Goal: Navigation & Orientation: Find specific page/section

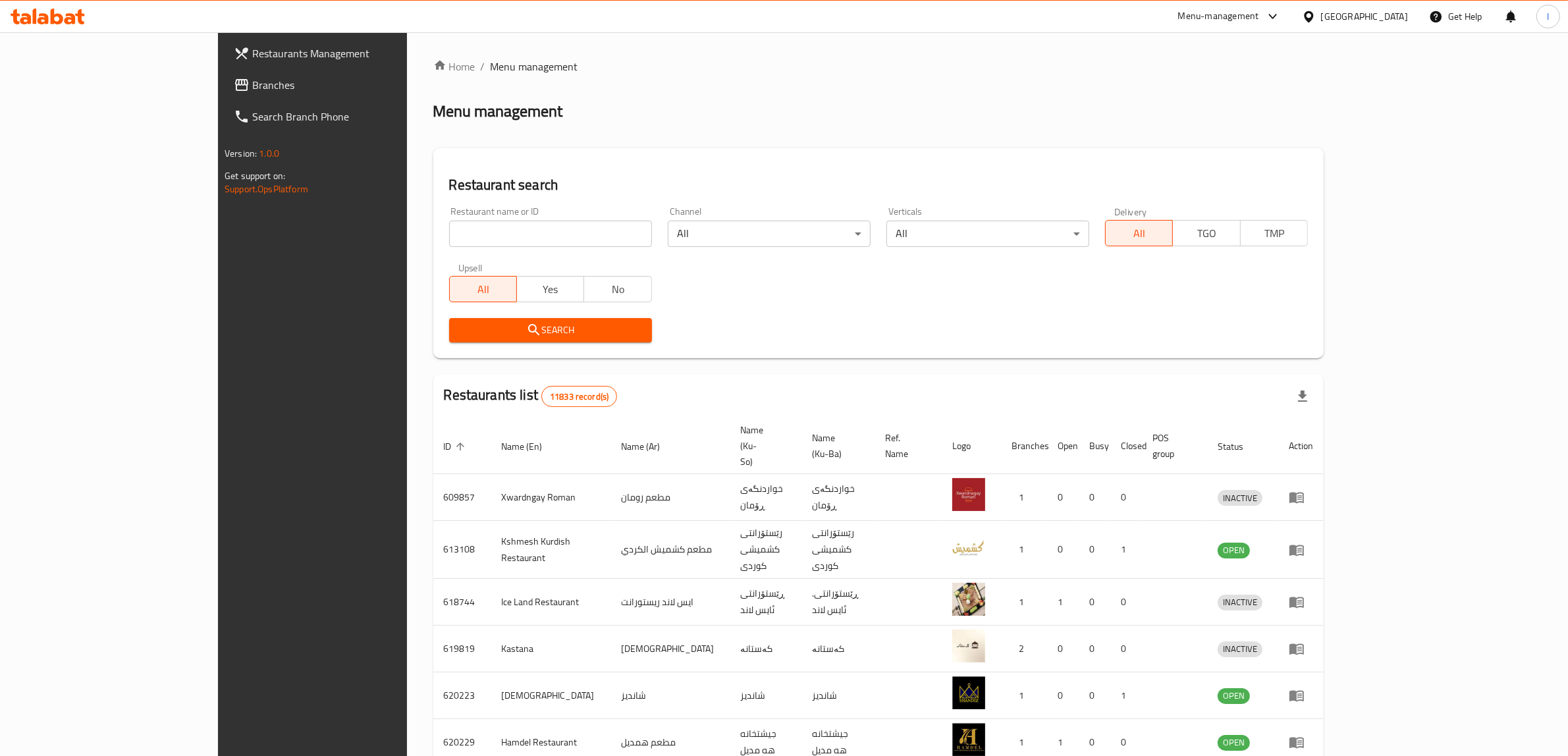
click at [465, 222] on input "search" at bounding box center [550, 233] width 203 height 26
drag, startPoint x: 464, startPoint y: 222, endPoint x: 70, endPoint y: 73, distance: 421.2
click at [223, 73] on link "Branches" at bounding box center [351, 85] width 257 height 31
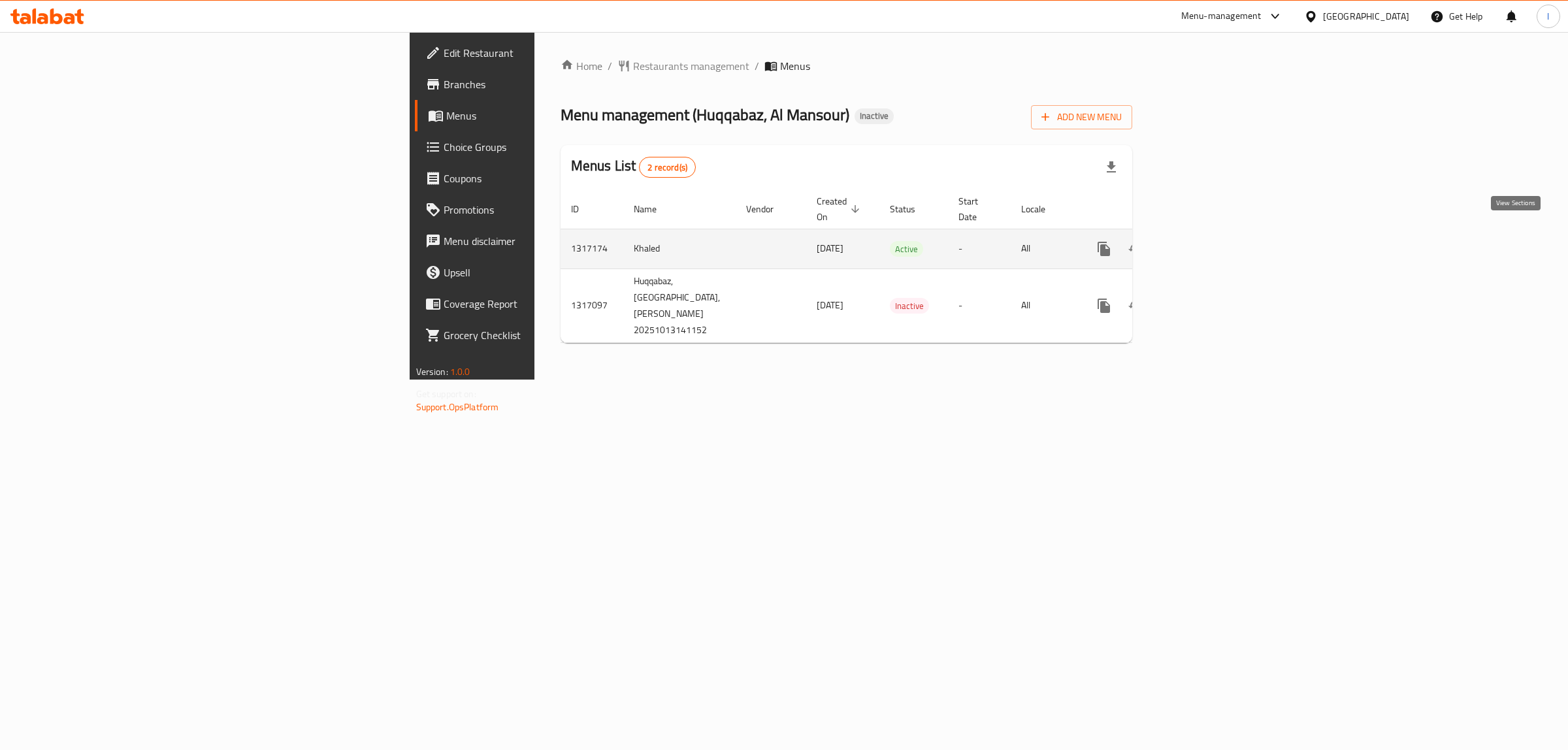
click at [1214, 238] on link "enhanced table" at bounding box center [1198, 248] width 31 height 31
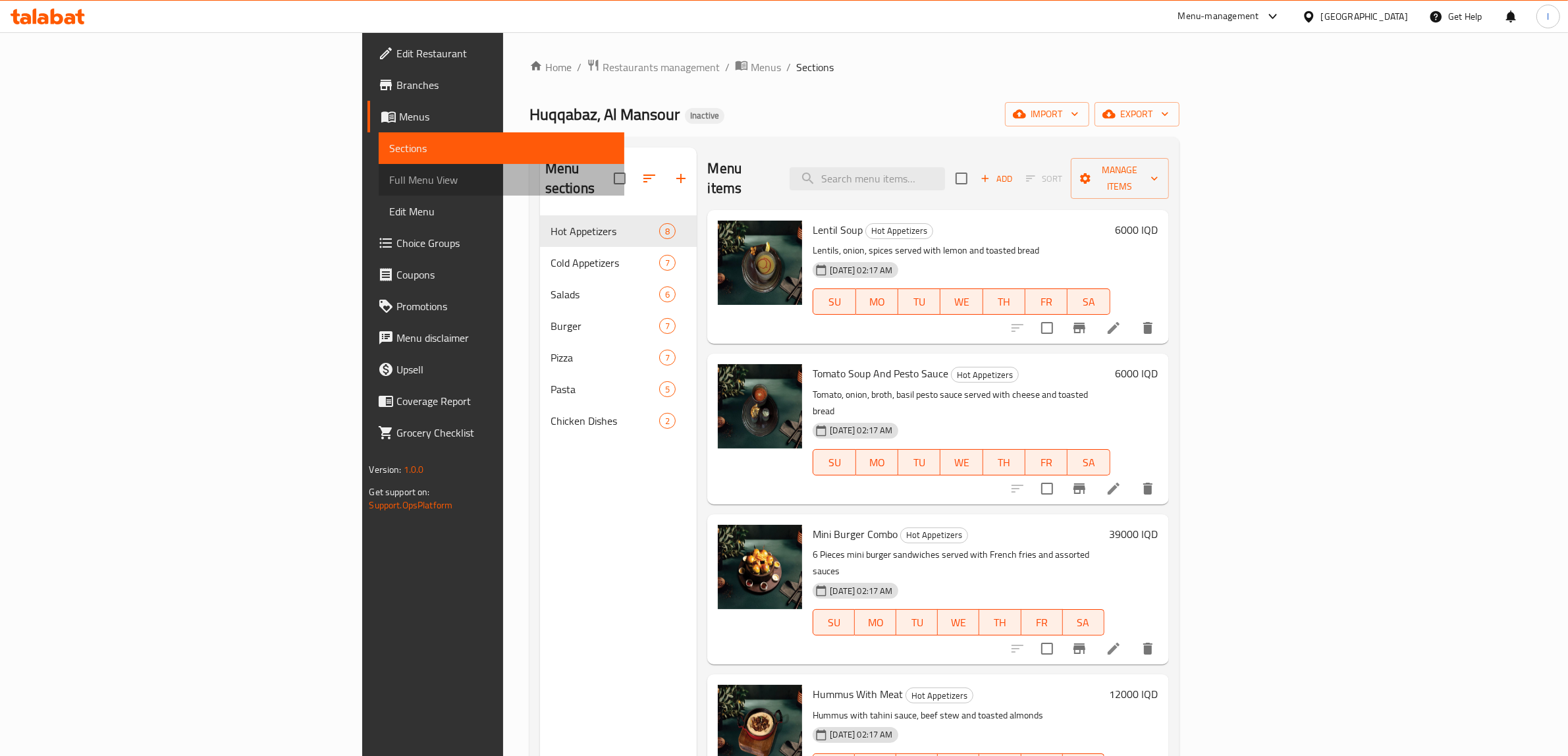
click at [389, 176] on span "Full Menu View" at bounding box center [501, 180] width 225 height 16
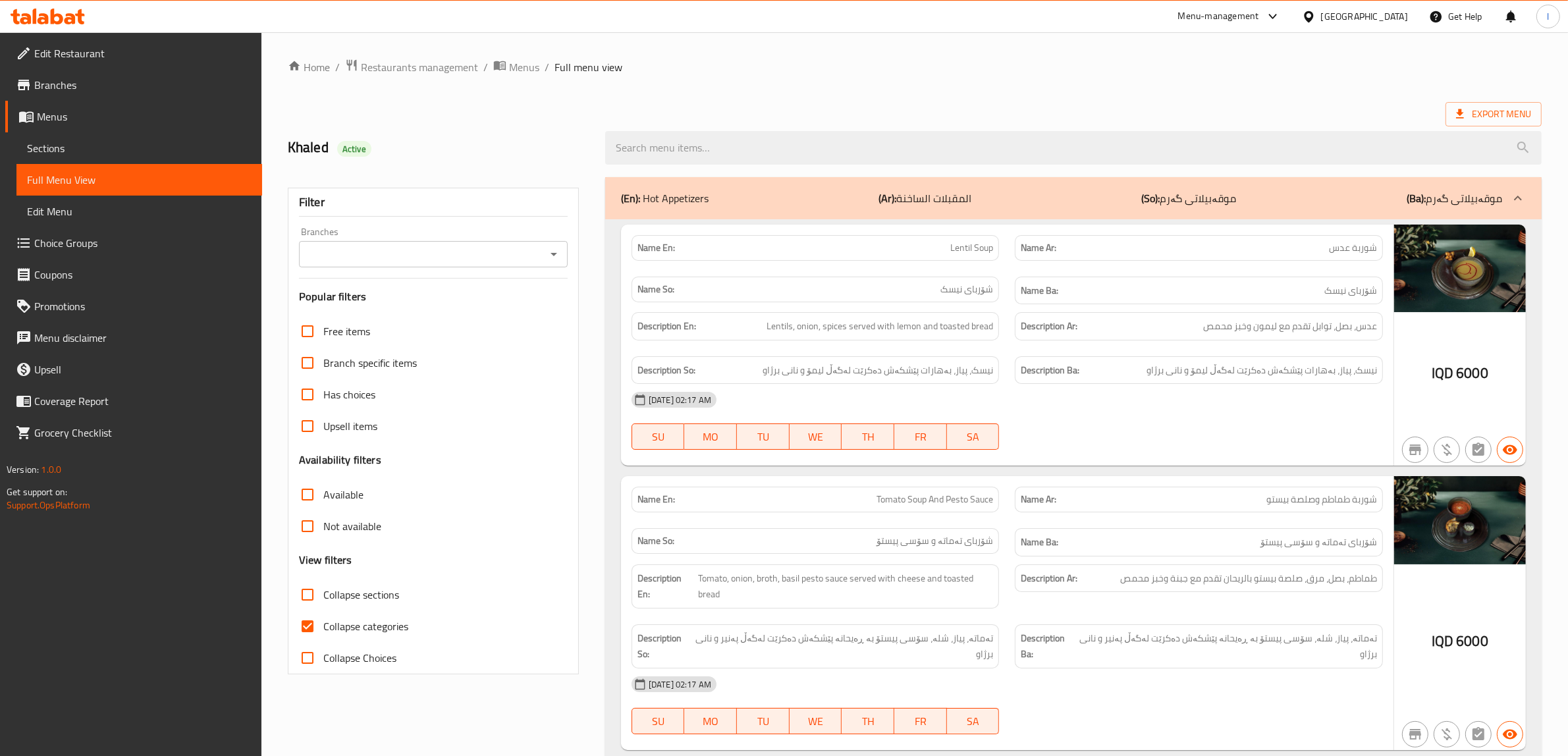
click at [48, 140] on span "Sections" at bounding box center [139, 148] width 225 height 16
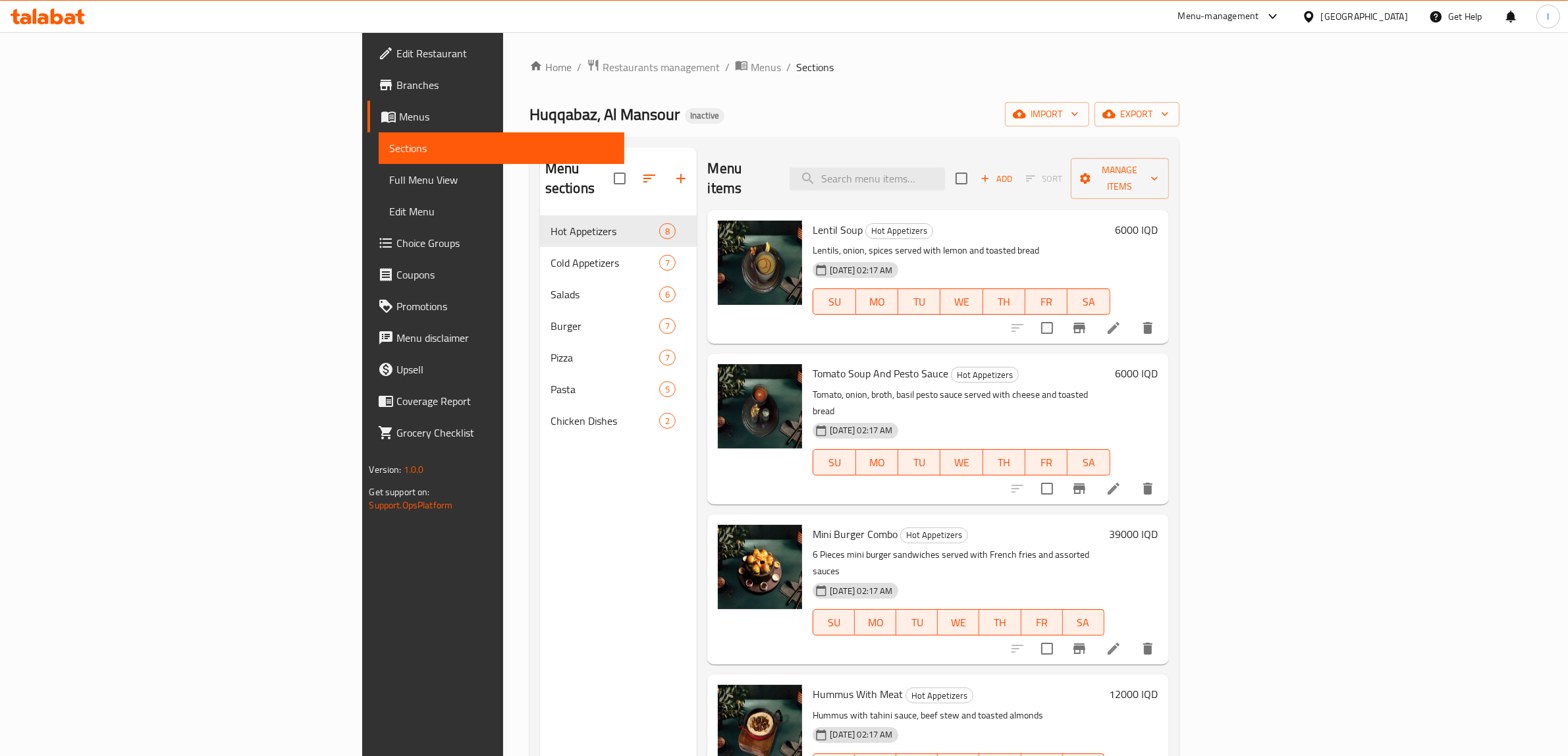
click at [389, 172] on span "Full Menu View" at bounding box center [501, 180] width 225 height 16
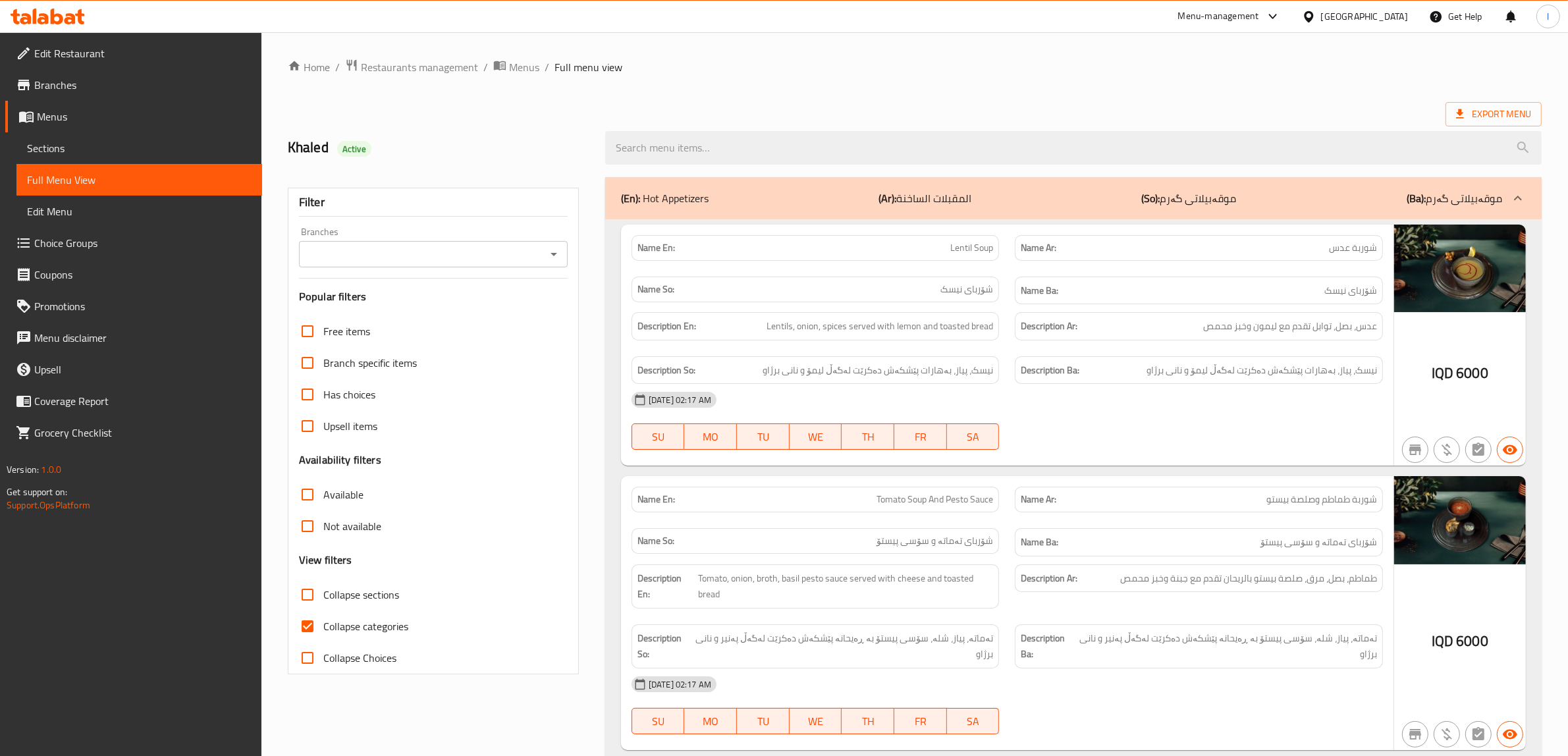
click at [338, 611] on label "Collapse categories" at bounding box center [350, 626] width 116 height 31
click at [323, 611] on input "Collapse categories" at bounding box center [307, 626] width 31 height 31
checkbox input "false"
click at [1122, 372] on h6 "Description Ba: نیسک، پیاز، بەهارات پێشکەش دەکرێت لەگەڵ لیمۆ و نانی برژاو" at bounding box center [1199, 370] width 356 height 16
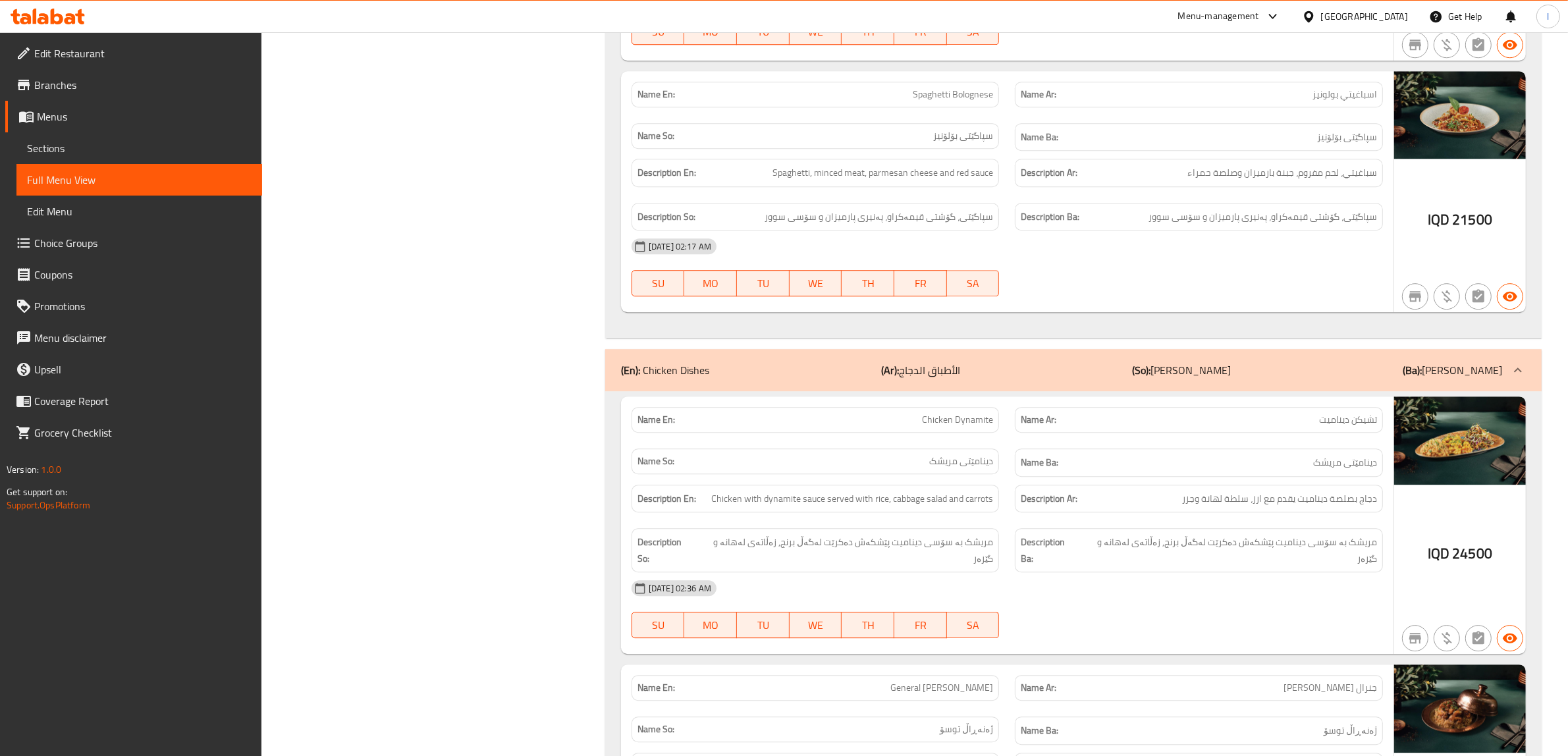
scroll to position [11147, 0]
